Goal: Communication & Community: Answer question/provide support

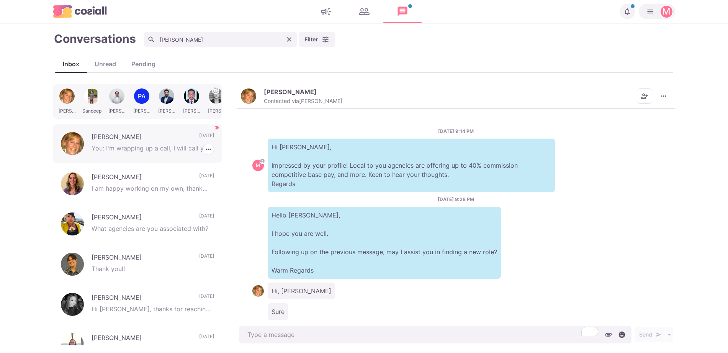
scroll to position [302, 0]
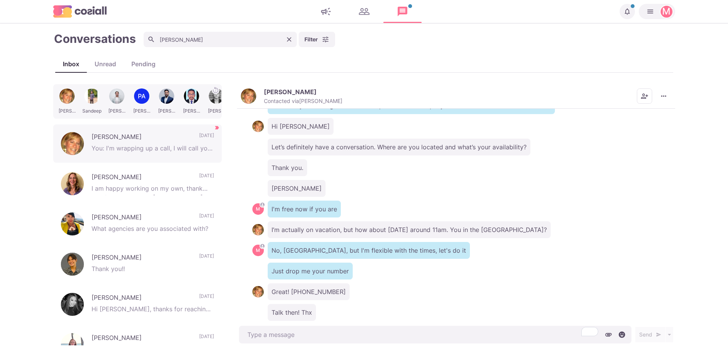
click at [410, 181] on div "[PERSON_NAME]" at bounding box center [456, 188] width 408 height 17
click at [287, 37] on icon "Clear" at bounding box center [289, 40] width 8 height 8
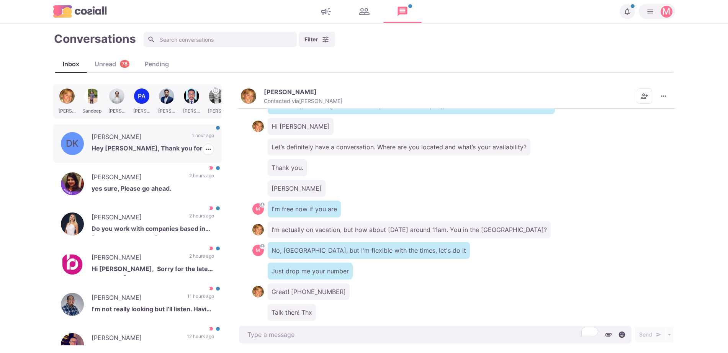
click at [213, 136] on div "DK [PERSON_NAME] Hey [PERSON_NAME], Thank you for reaching out. I am not intere…" at bounding box center [137, 143] width 169 height 38
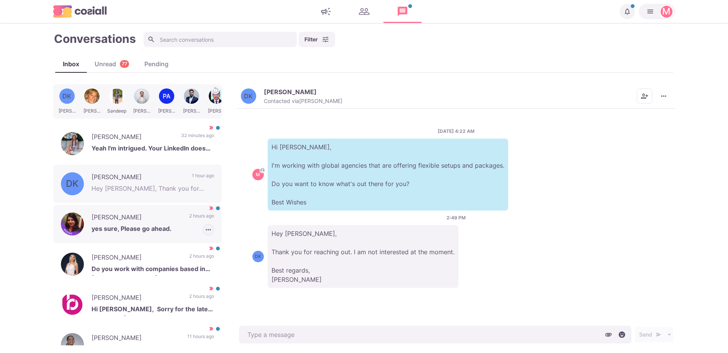
click at [205, 227] on icon "button" at bounding box center [209, 230] width 8 height 8
click at [203, 260] on button "Mark as Not Important" at bounding box center [176, 259] width 74 height 12
click at [160, 231] on p "yes sure, Please go ahead." at bounding box center [153, 229] width 123 height 11
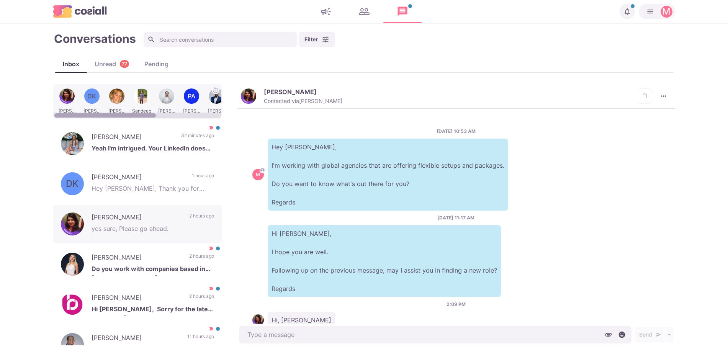
scroll to position [44, 0]
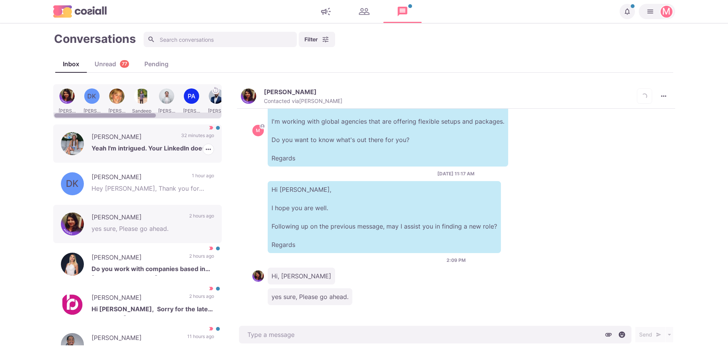
click at [148, 134] on p "[PERSON_NAME]" at bounding box center [133, 137] width 82 height 11
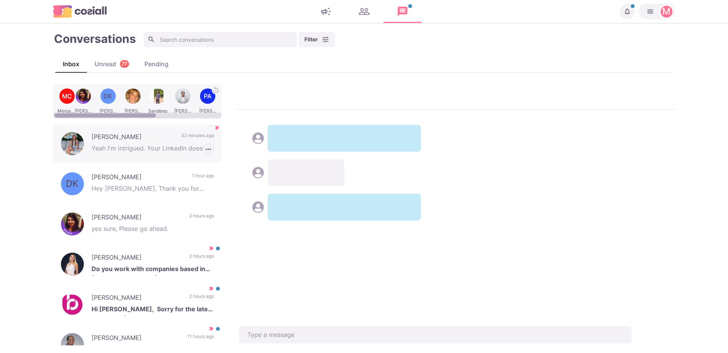
click at [205, 146] on icon "button" at bounding box center [209, 150] width 8 height 8
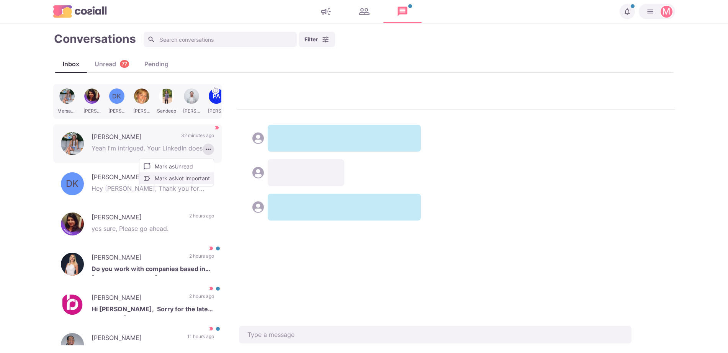
click at [188, 178] on button "Mark as Not Important" at bounding box center [176, 178] width 74 height 12
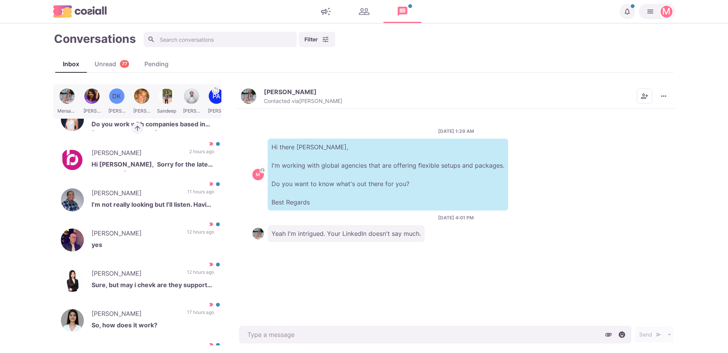
scroll to position [151, 0]
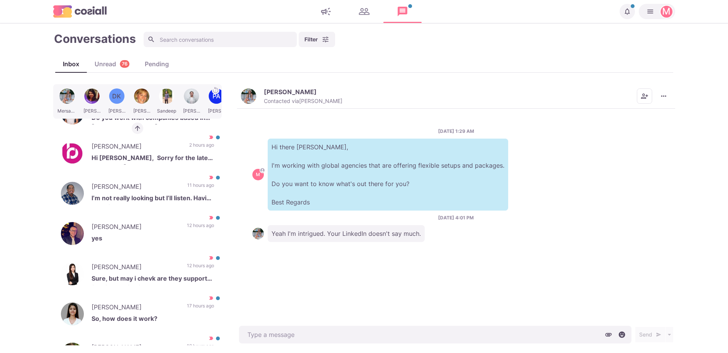
click at [246, 91] on img "button" at bounding box center [248, 95] width 15 height 15
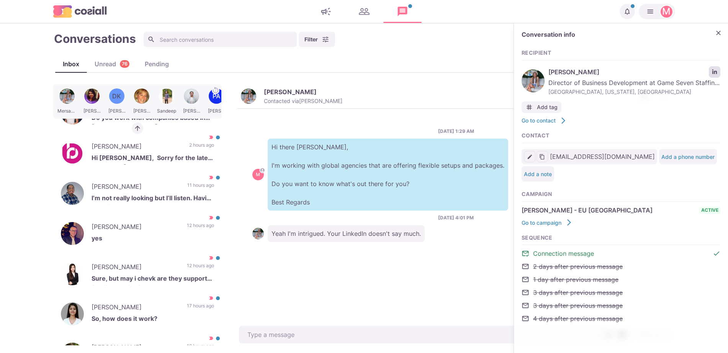
click at [712, 67] on link "LinkedIn profile link" at bounding box center [714, 71] width 11 height 11
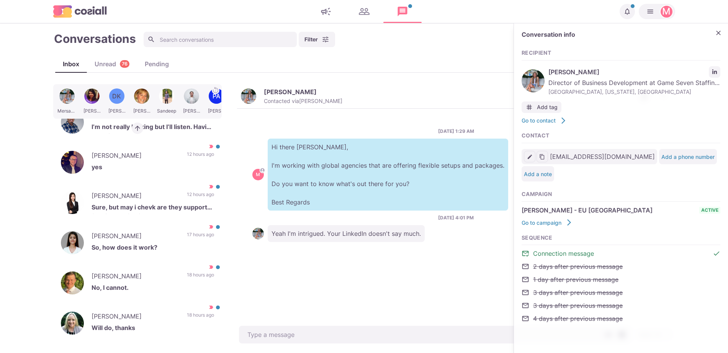
scroll to position [424, 0]
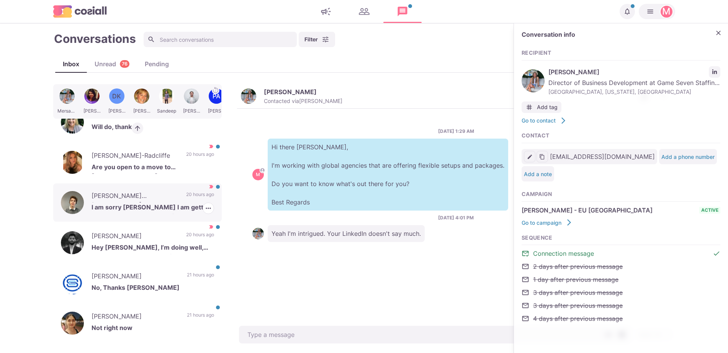
click at [177, 210] on p "I am sorry [PERSON_NAME] I am getting slammed at the moment this weeks been cra…" at bounding box center [153, 208] width 123 height 11
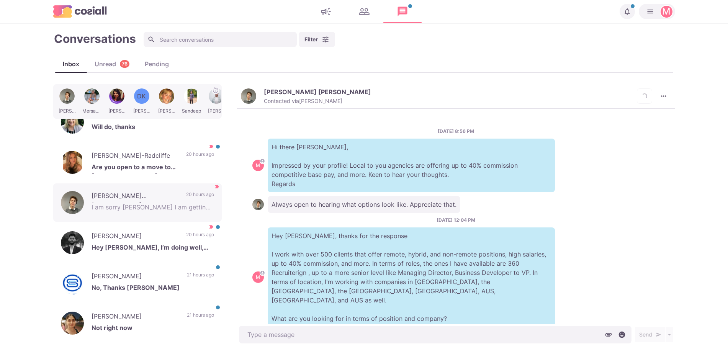
scroll to position [344, 0]
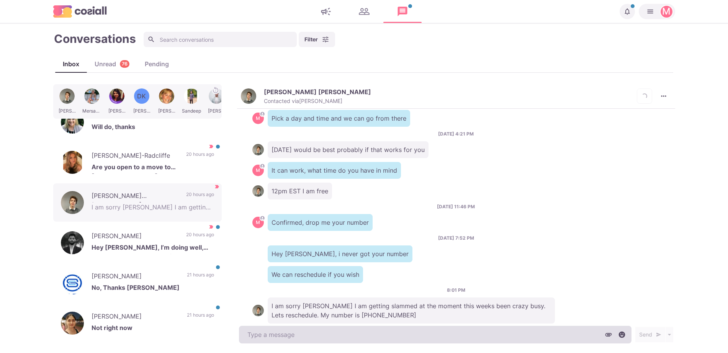
type textarea "x"
click at [299, 334] on textarea at bounding box center [435, 335] width 393 height 18
type textarea "h"
type textarea "x"
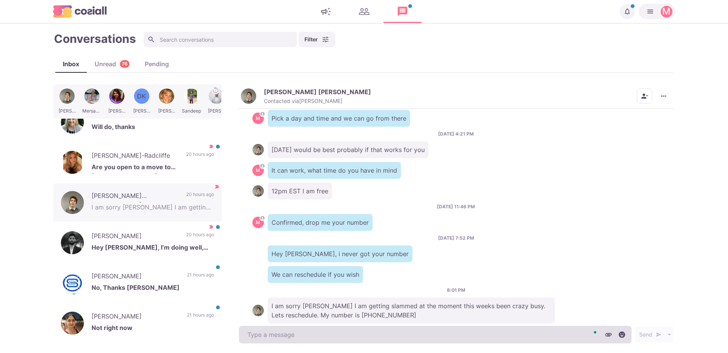
type textarea "W"
type textarea "x"
type textarea "Wh"
type textarea "x"
type textarea "Wha"
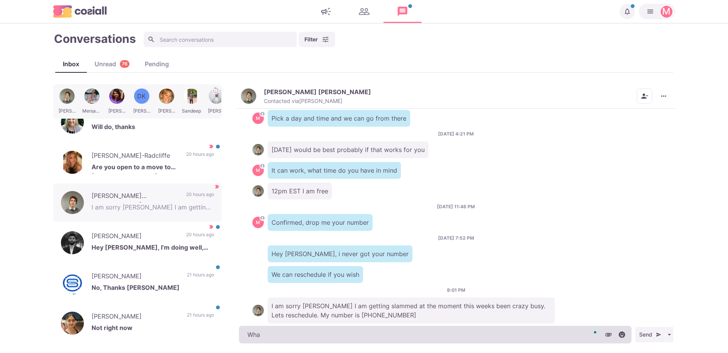
type textarea "x"
type textarea "What"
type textarea "x"
type textarea "What"
type textarea "x"
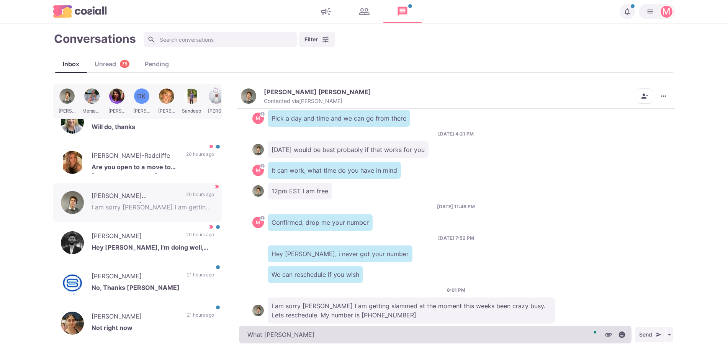
type textarea "What time"
type textarea "x"
type textarea "What time"
type textarea "x"
type textarea "What time w"
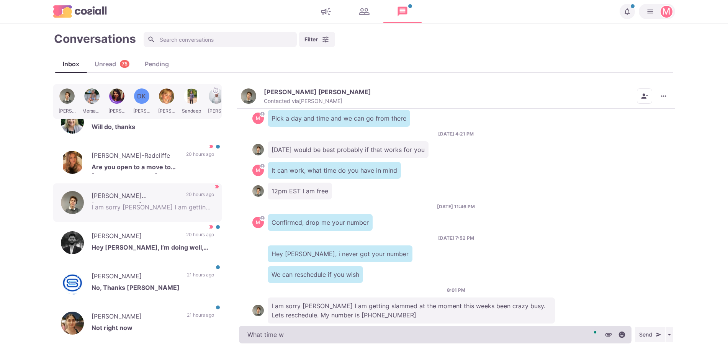
type textarea "x"
type textarea "What time wo"
type textarea "x"
type textarea "What time wou"
type textarea "x"
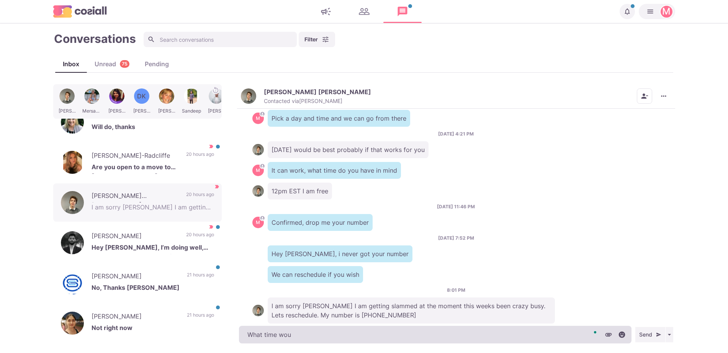
type textarea "What time woul"
type textarea "x"
type textarea "What time would"
type textarea "x"
type textarea "What time would w"
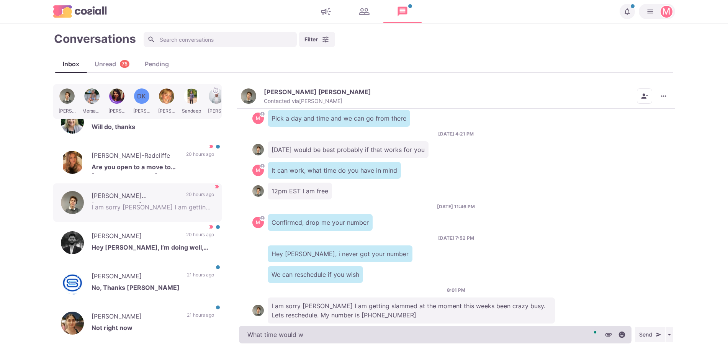
type textarea "x"
type textarea "What time would wor"
type textarea "x"
type textarea "What time would work"
type textarea "x"
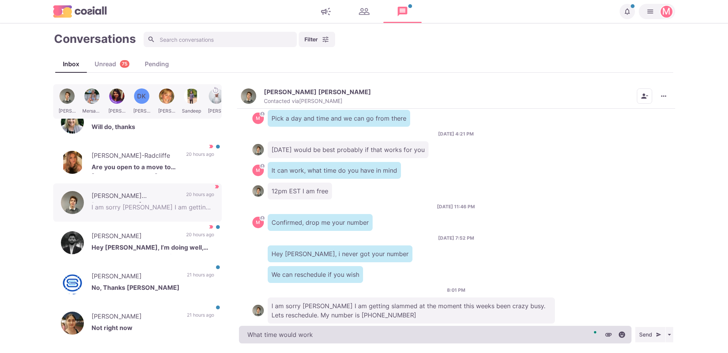
type textarea "What time would work"
type textarea "x"
type textarea "What time would work b"
type textarea "x"
type textarea "What time would work bes"
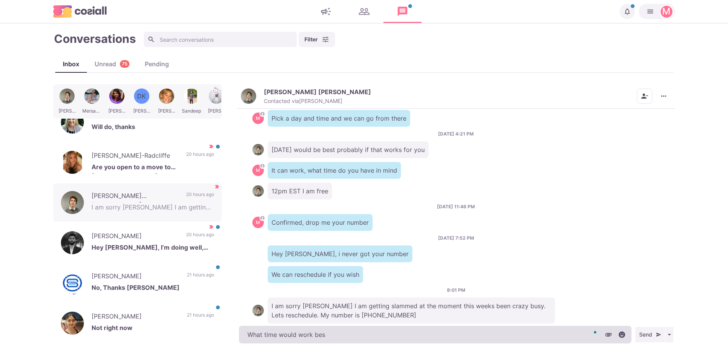
type textarea "x"
type textarea "What time would work best"
type textarea "x"
type textarea "What time would work best?"
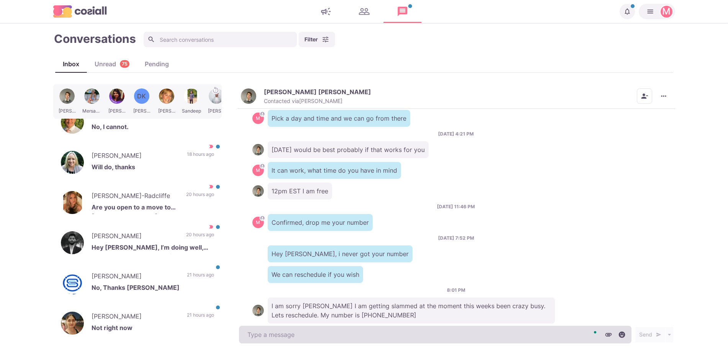
scroll to position [376, 0]
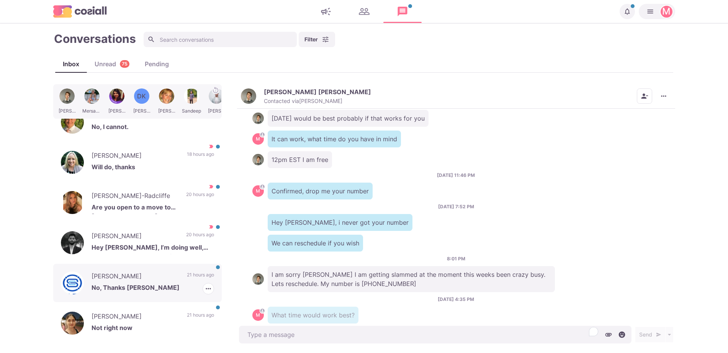
click at [121, 277] on p "[PERSON_NAME]" at bounding box center [136, 277] width 88 height 11
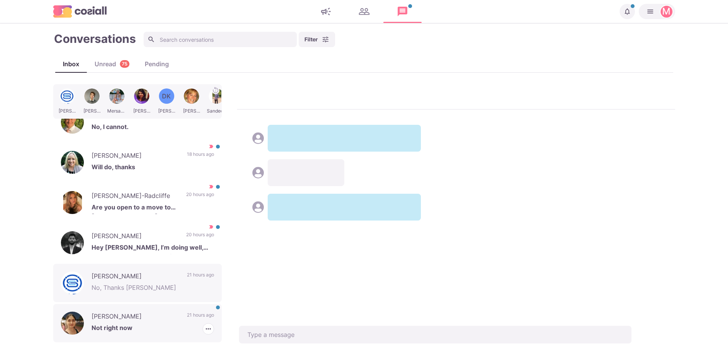
click at [146, 321] on p "[PERSON_NAME]" at bounding box center [136, 317] width 88 height 11
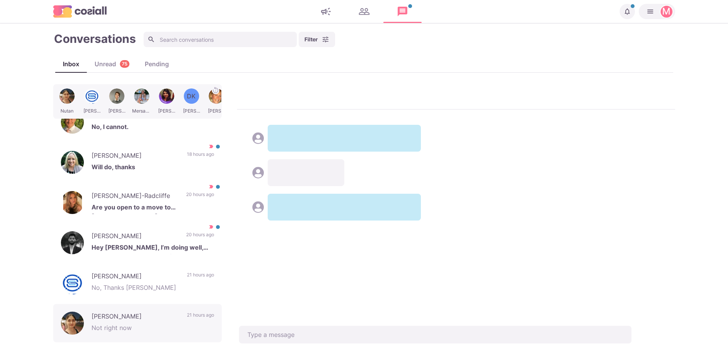
scroll to position [434, 0]
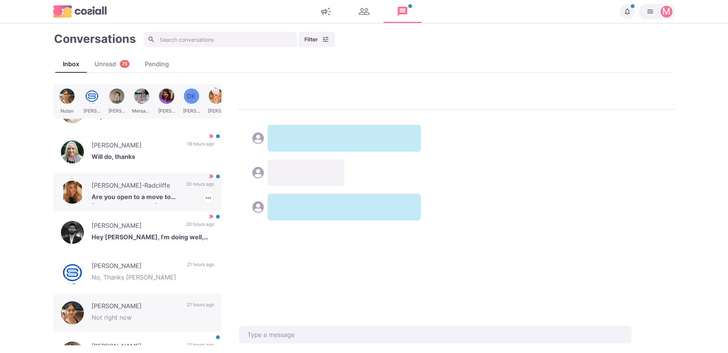
click at [164, 192] on p "Are you open to a move to [GEOGRAPHIC_DATA]?" at bounding box center [153, 197] width 123 height 11
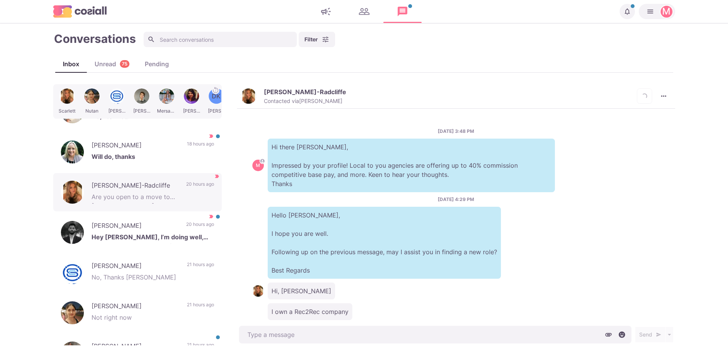
scroll to position [67, 0]
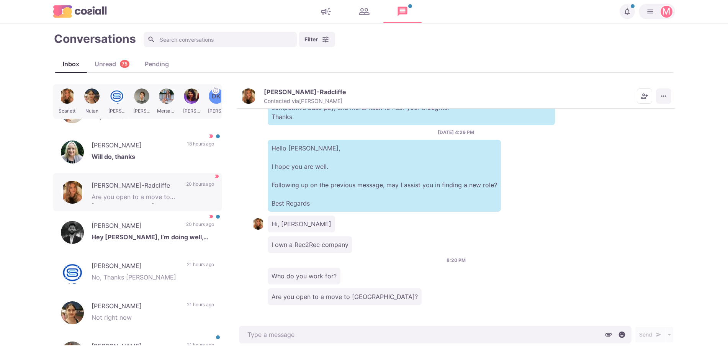
click at [668, 95] on button "More menu" at bounding box center [663, 95] width 15 height 15
click at [643, 124] on button "Mark as Not Important" at bounding box center [634, 127] width 74 height 12
click at [247, 95] on img "button" at bounding box center [248, 95] width 15 height 15
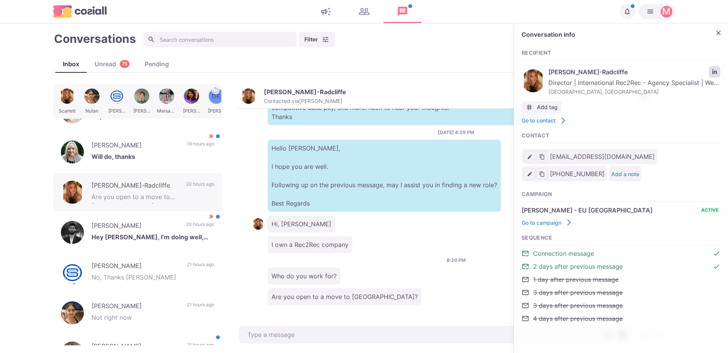
click at [711, 75] on link "LinkedIn profile link" at bounding box center [714, 71] width 11 height 11
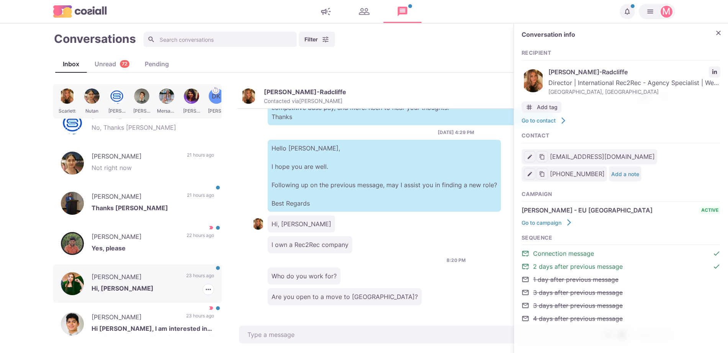
click at [175, 285] on p "Hi, [PERSON_NAME]" at bounding box center [153, 289] width 123 height 11
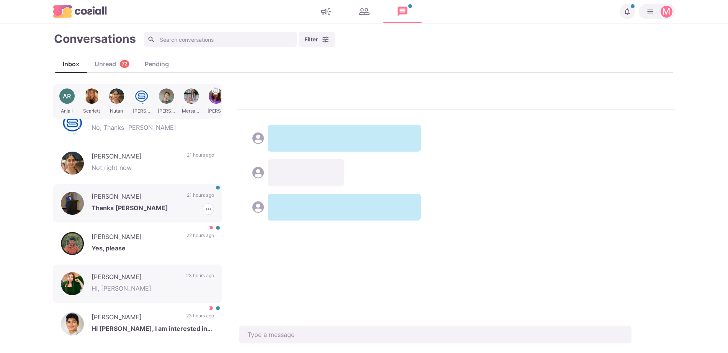
click at [185, 203] on p "Thanks [PERSON_NAME]" at bounding box center [153, 208] width 123 height 11
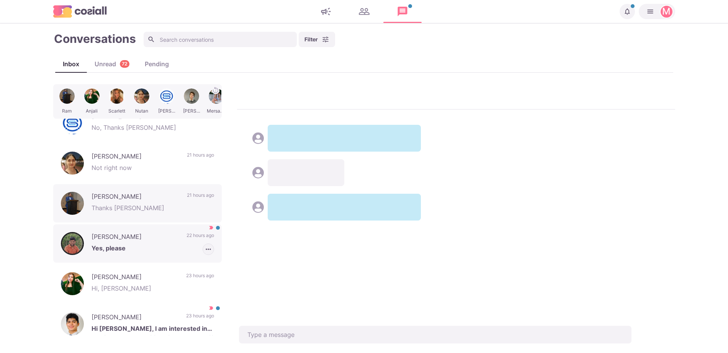
click at [205, 250] on icon "button" at bounding box center [209, 250] width 8 height 8
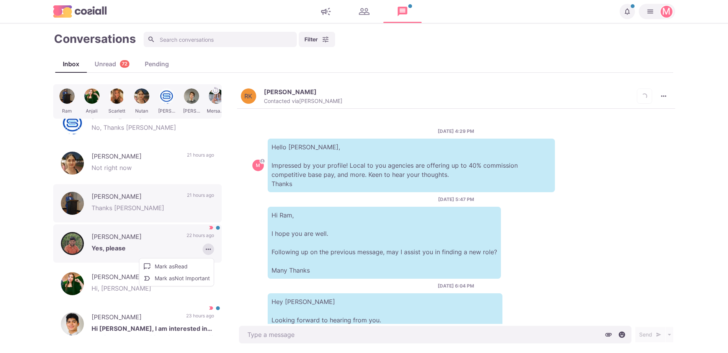
scroll to position [226, 0]
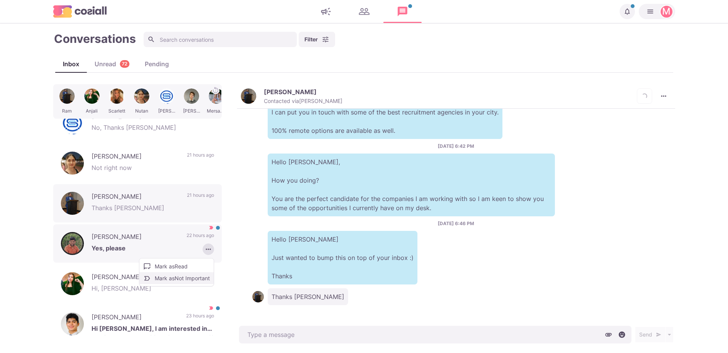
click at [187, 283] on button "Mark as Not Important" at bounding box center [176, 278] width 74 height 12
click at [128, 237] on p "[PERSON_NAME]" at bounding box center [135, 237] width 87 height 11
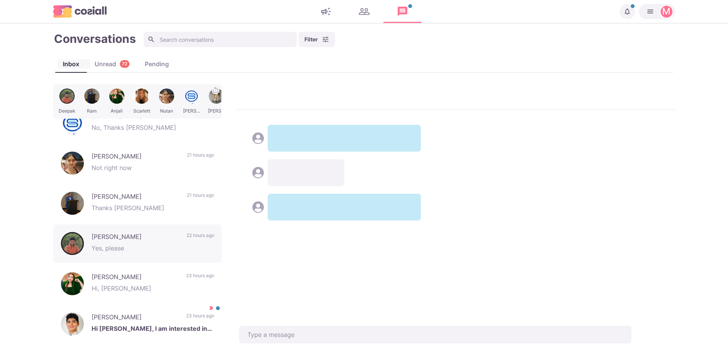
click at [103, 67] on div "Unread 72" at bounding box center [112, 63] width 50 height 9
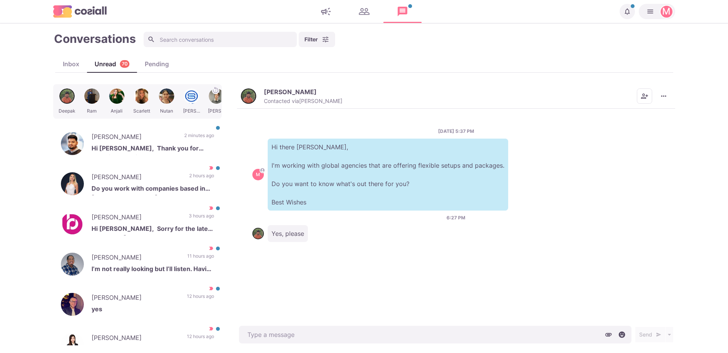
click at [331, 129] on div "[DATE] 5:37 PM M Hi there [PERSON_NAME], I'm working with global agencies that …" at bounding box center [456, 169] width 408 height 83
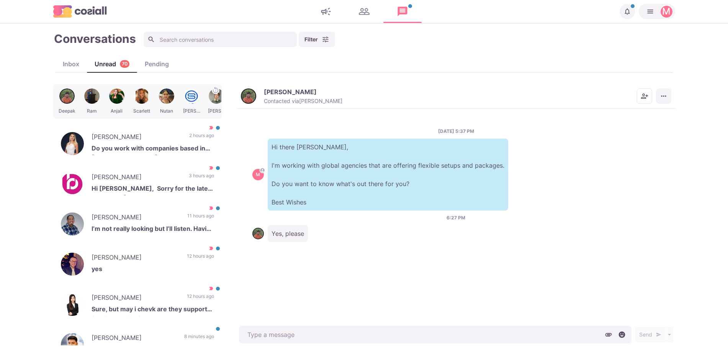
click at [665, 94] on icon "More menu" at bounding box center [664, 96] width 8 height 8
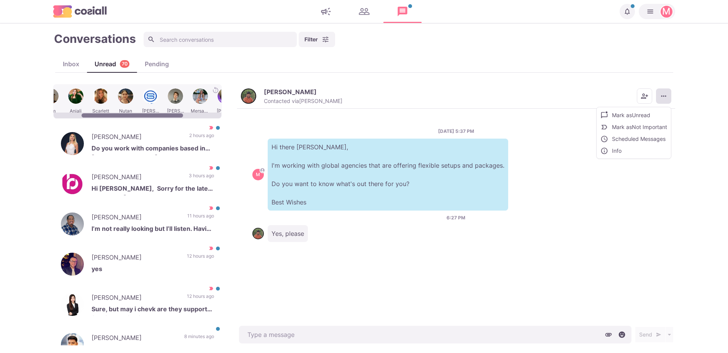
scroll to position [0, 44]
drag, startPoint x: 133, startPoint y: 115, endPoint x: 161, endPoint y: 119, distance: 27.9
click at [161, 118] on div at bounding box center [132, 115] width 102 height 4
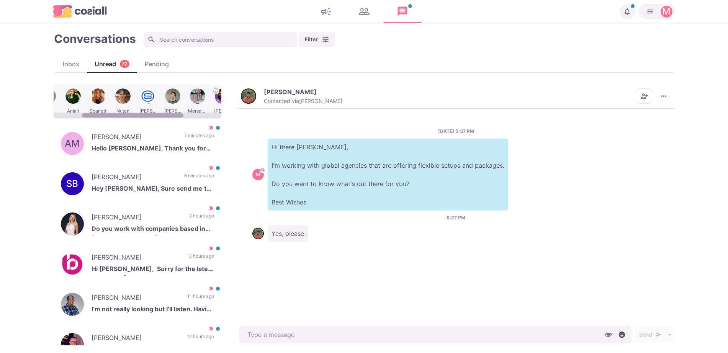
click at [202, 97] on div at bounding box center [197, 102] width 23 height 30
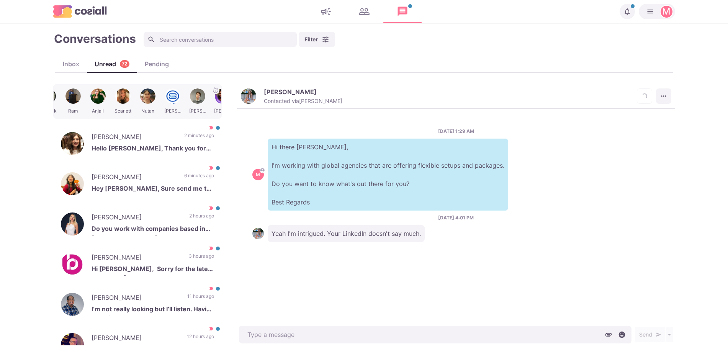
click at [671, 98] on button "More menu" at bounding box center [663, 95] width 15 height 15
click at [637, 117] on button "Mark as Unread" at bounding box center [634, 115] width 73 height 12
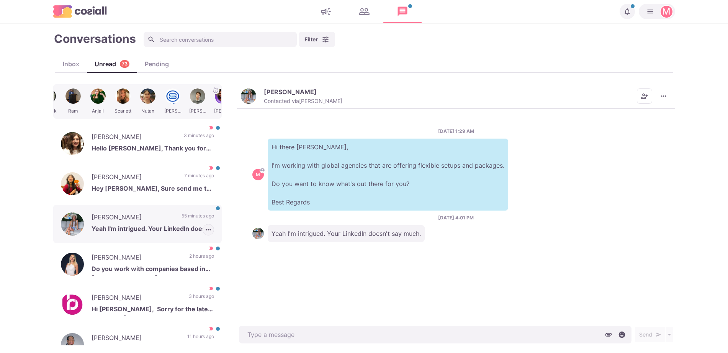
click at [205, 230] on icon "button" at bounding box center [209, 230] width 8 height 8
click at [190, 257] on button "Mark as Important" at bounding box center [180, 259] width 68 height 12
type textarea "x"
